Goal: Find specific page/section: Find specific page/section

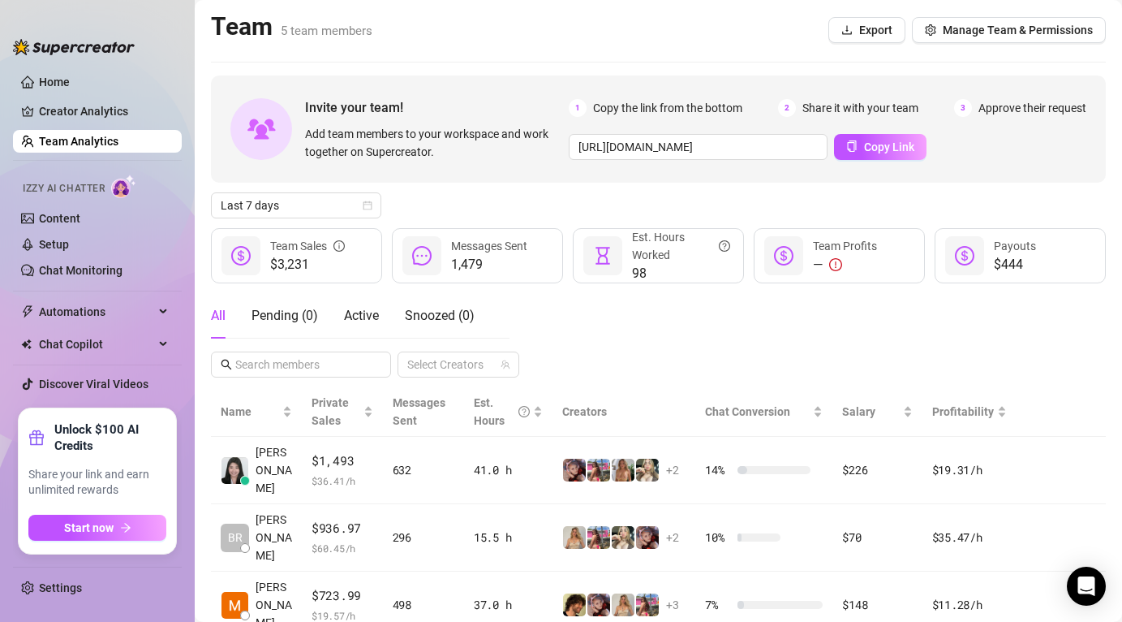
click at [78, 148] on link "Team Analytics" at bounding box center [79, 141] width 80 height 13
click at [91, 135] on link "Team Analytics" at bounding box center [79, 141] width 80 height 13
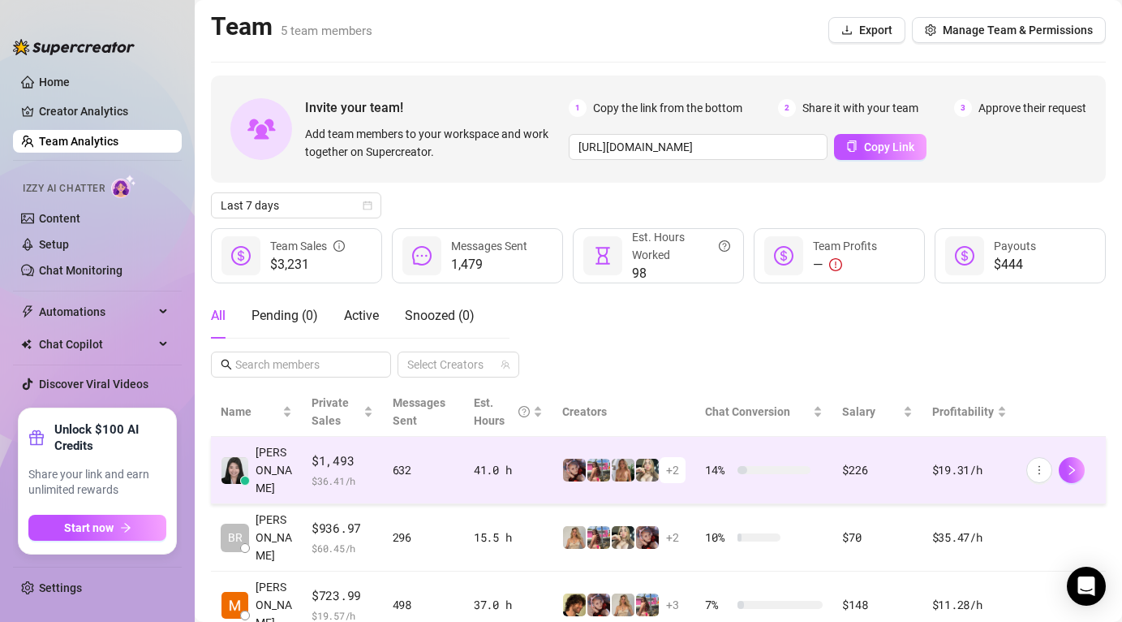
click at [417, 461] on div "632" at bounding box center [424, 470] width 62 height 18
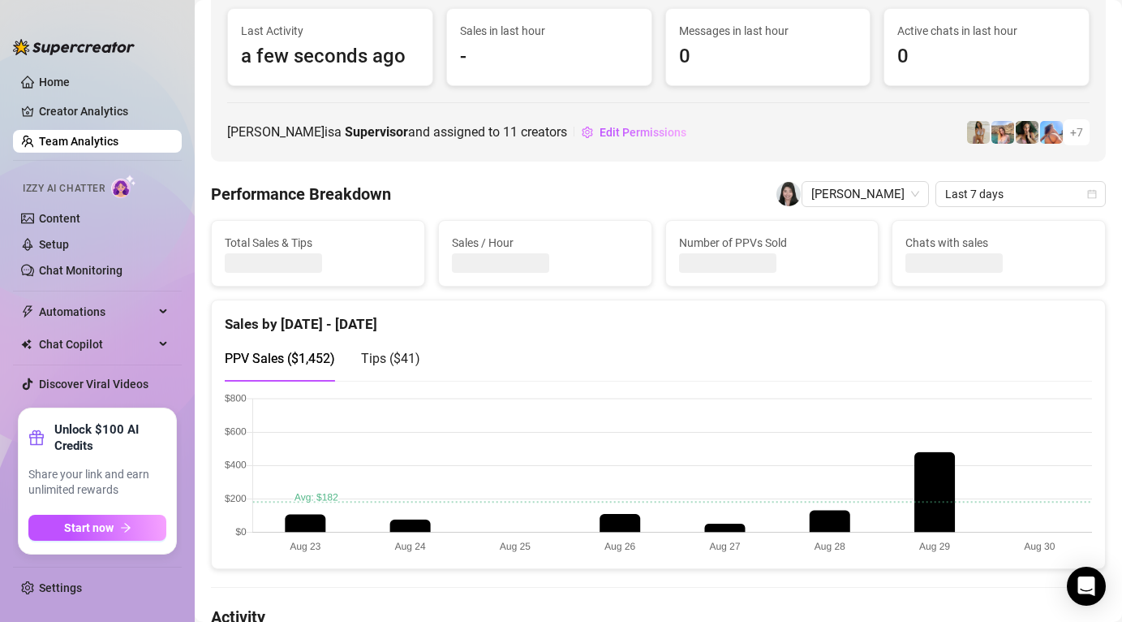
scroll to position [247, 0]
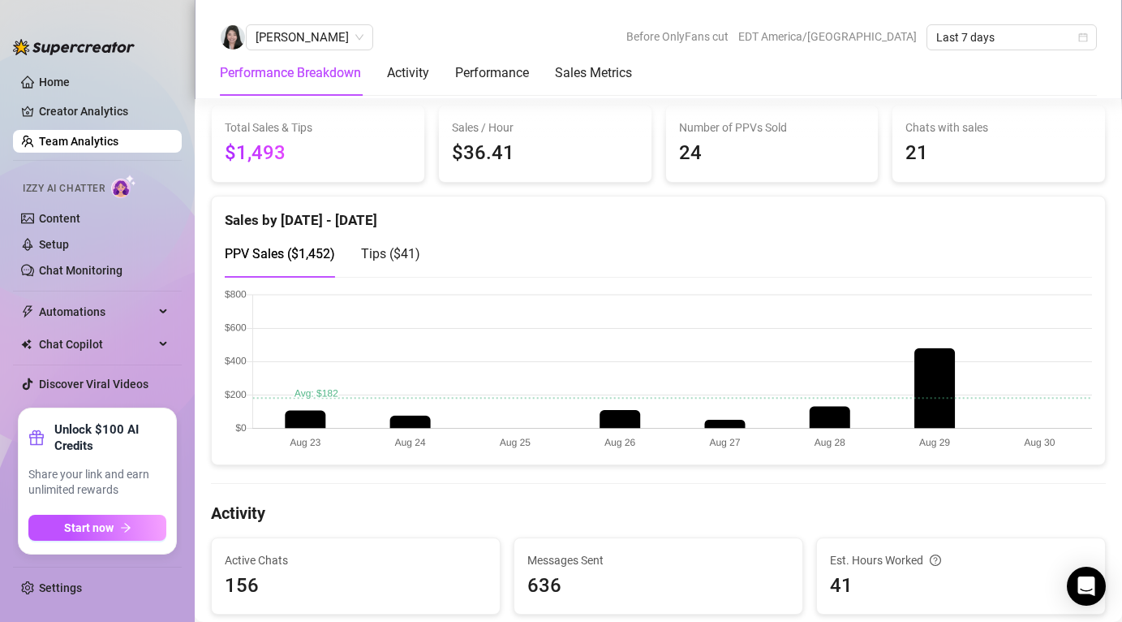
click at [898, 239] on div "PPV Sales ( $1,452 ) Tips ( $41 )" at bounding box center [659, 253] width 868 height 46
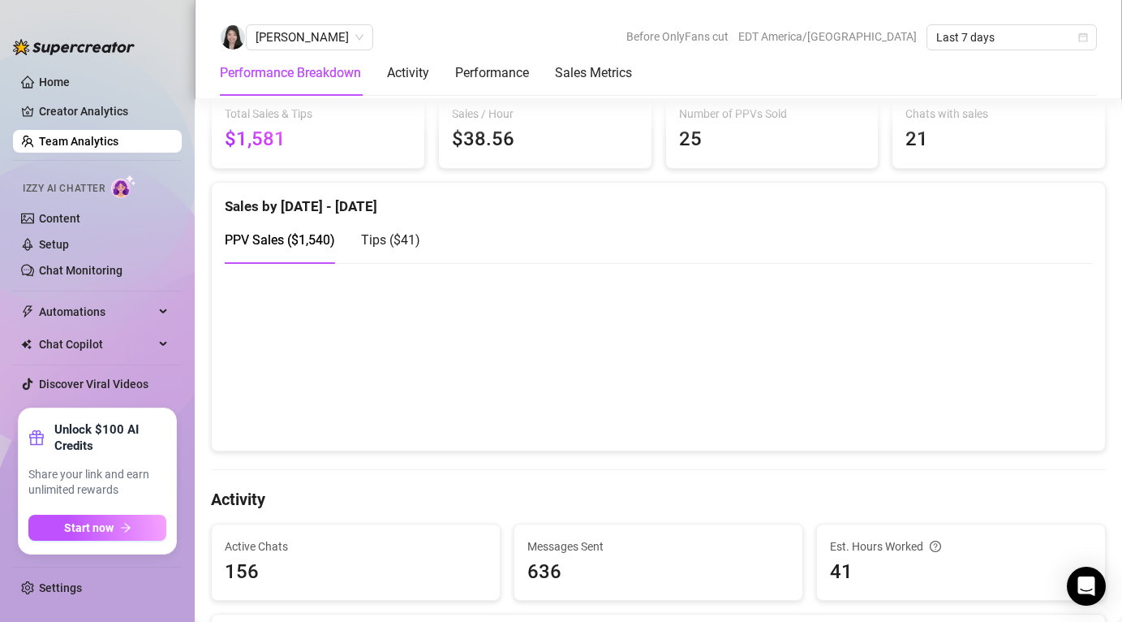
scroll to position [264, 0]
